Goal: Transaction & Acquisition: Download file/media

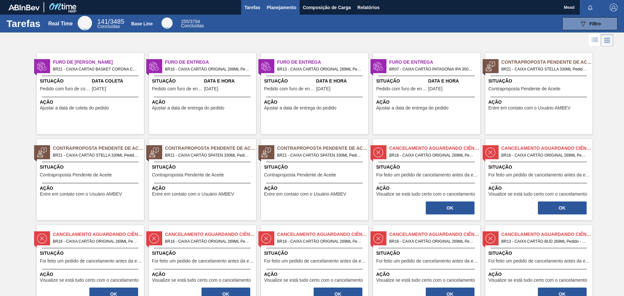
click at [270, 6] on span "Planejamento" at bounding box center [282, 8] width 30 height 8
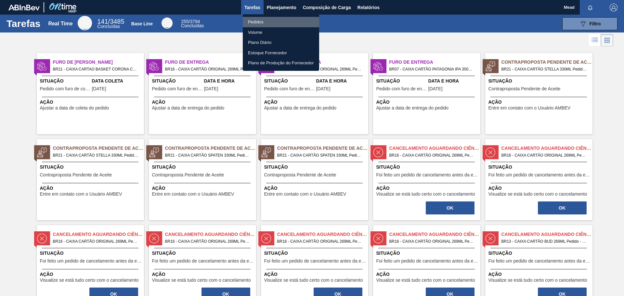
click at [259, 22] on li "Pedidos" at bounding box center [281, 22] width 76 height 10
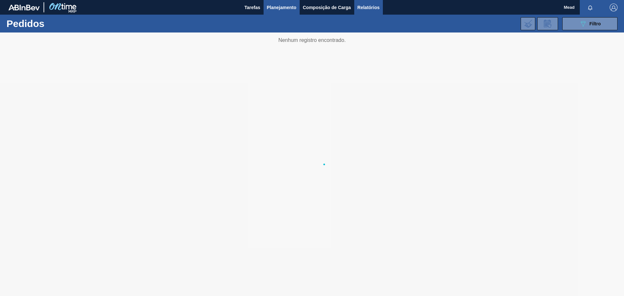
click at [364, 10] on span "Relatórios" at bounding box center [369, 8] width 22 height 8
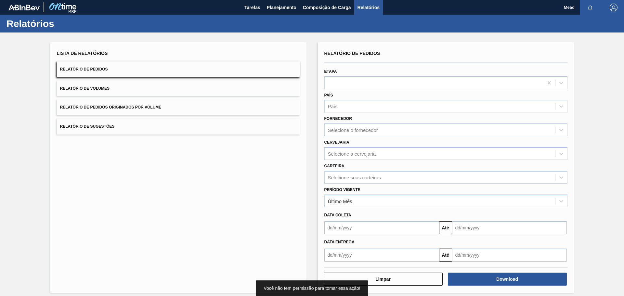
click at [358, 202] on div "Último Mês" at bounding box center [440, 200] width 231 height 9
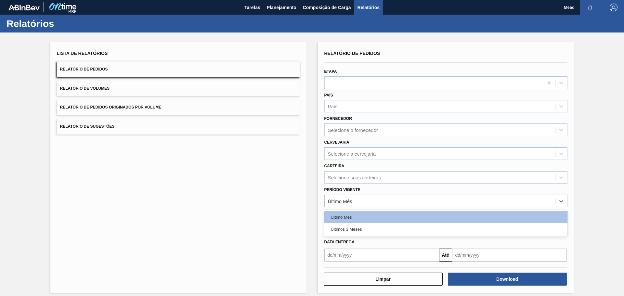
drag, startPoint x: 356, startPoint y: 230, endPoint x: 361, endPoint y: 229, distance: 5.2
click at [356, 229] on div "Últimos 3 Meses" at bounding box center [445, 229] width 243 height 12
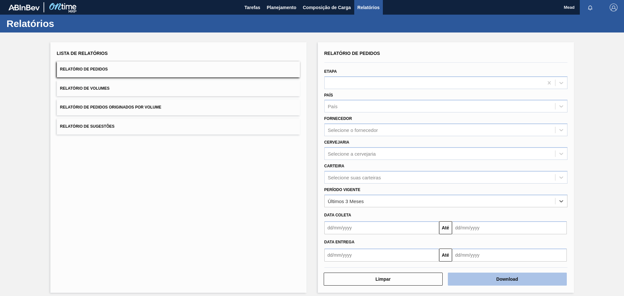
click at [486, 276] on button "Download" at bounding box center [507, 279] width 119 height 13
